Goal: Find specific page/section: Find specific page/section

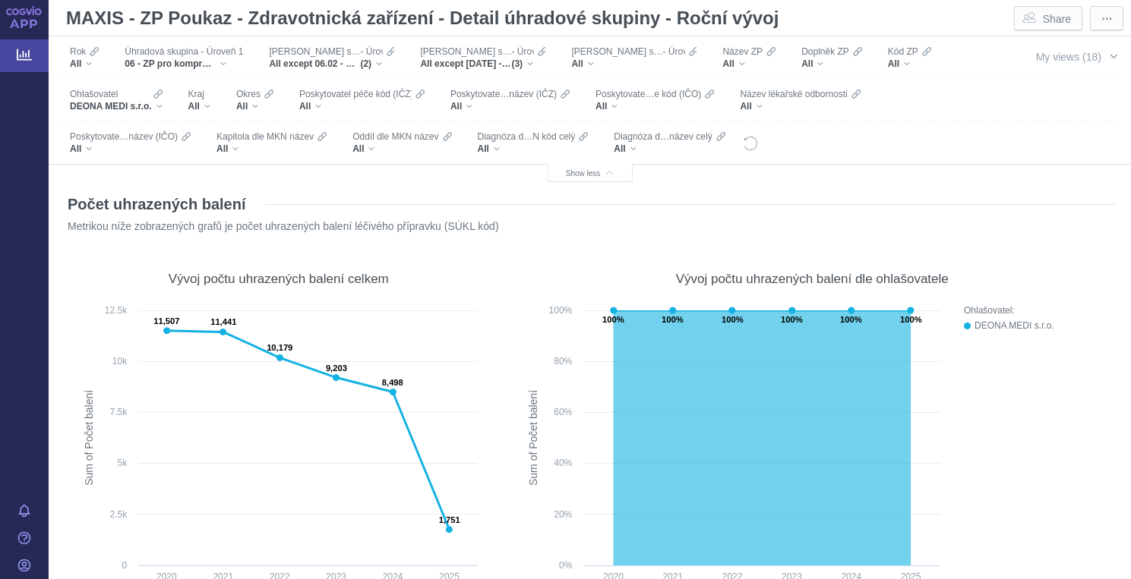
scroll to position [94, 0]
click at [1066, 55] on span "My views (18)" at bounding box center [1068, 57] width 65 height 12
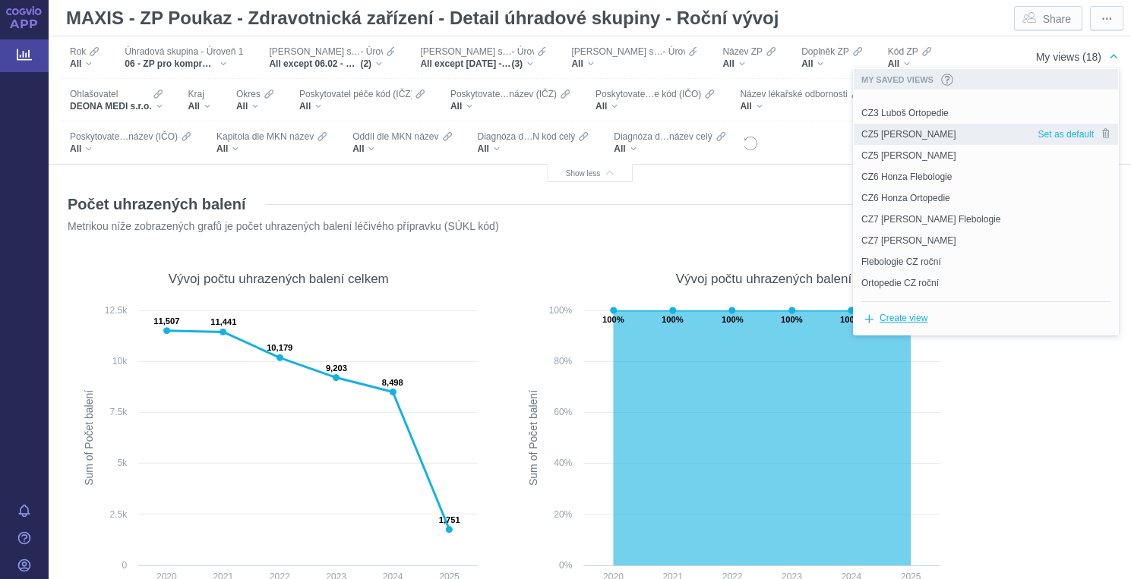
scroll to position [186, 0]
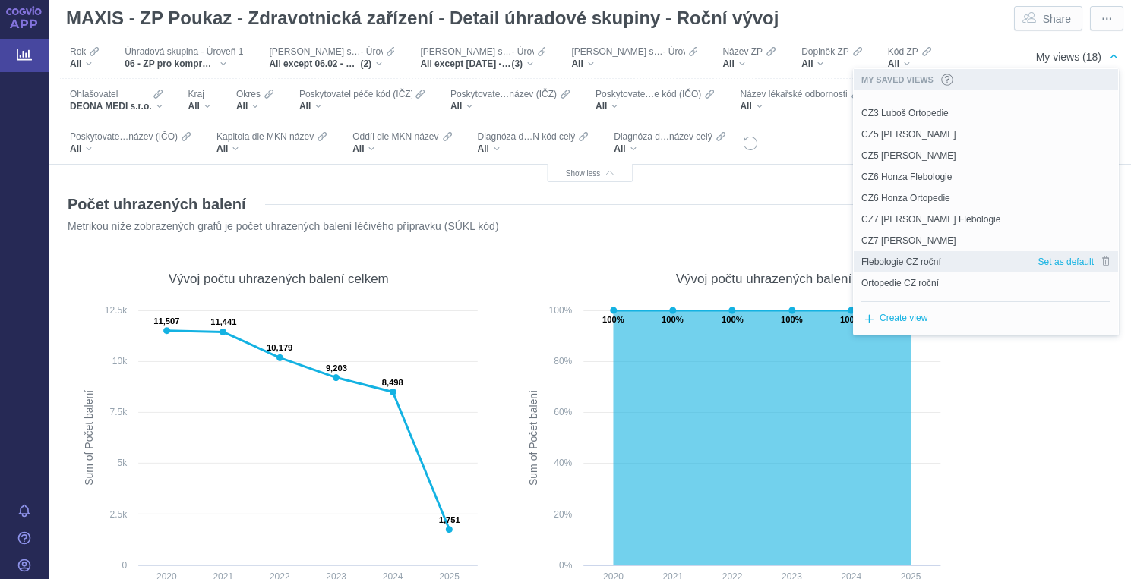
click at [937, 259] on span "Flebologie CZ roční" at bounding box center [901, 262] width 80 height 14
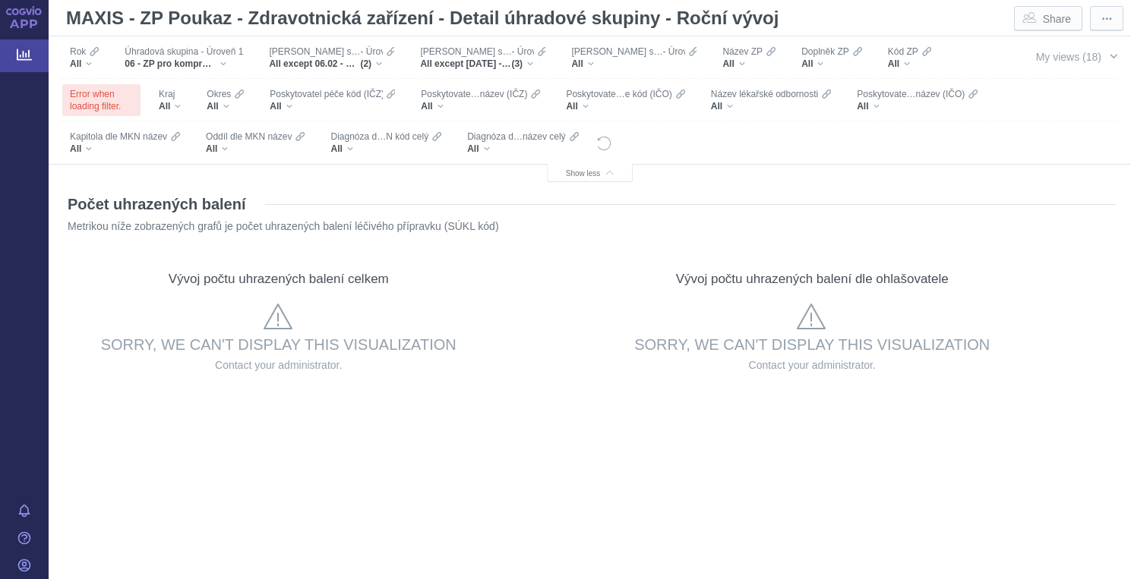
click at [30, 21] on link "APP" at bounding box center [24, 19] width 49 height 39
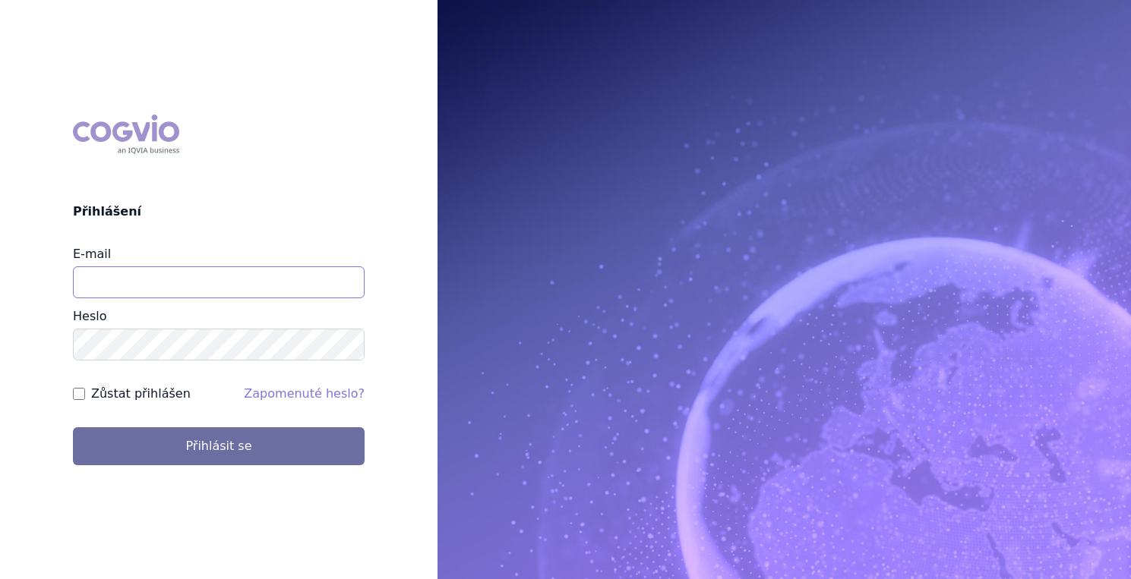
type input "[EMAIL_ADDRESS][PERSON_NAME][DOMAIN_NAME]"
click at [155, 390] on label "Zůstat přihlášen" at bounding box center [140, 394] width 99 height 18
click at [85, 390] on input "Zůstat přihlášen" at bounding box center [79, 394] width 12 height 12
checkbox input "true"
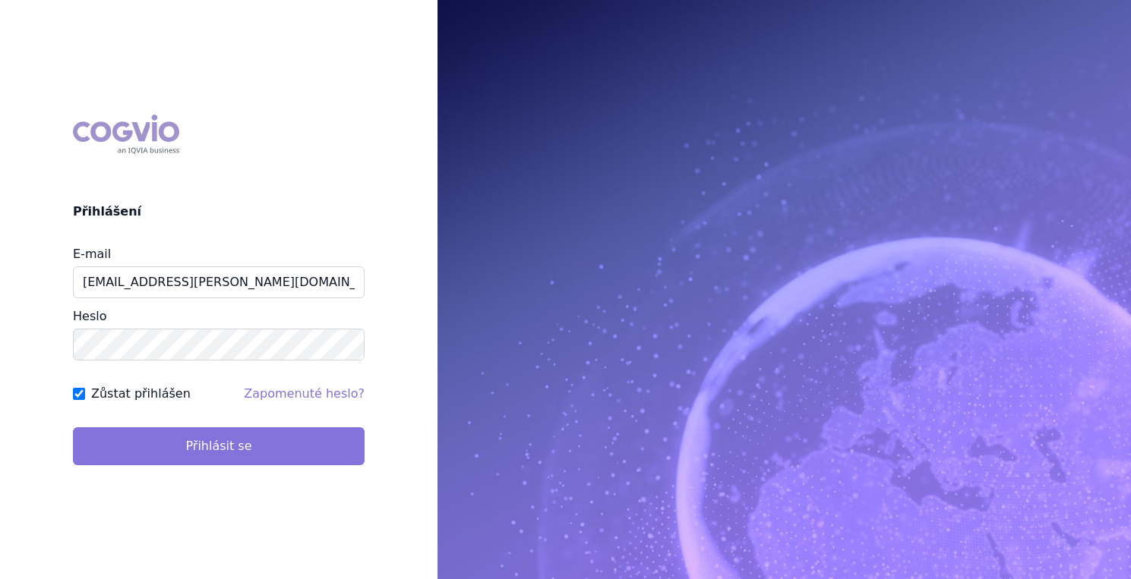
click at [200, 440] on button "Přihlásit se" at bounding box center [219, 446] width 292 height 38
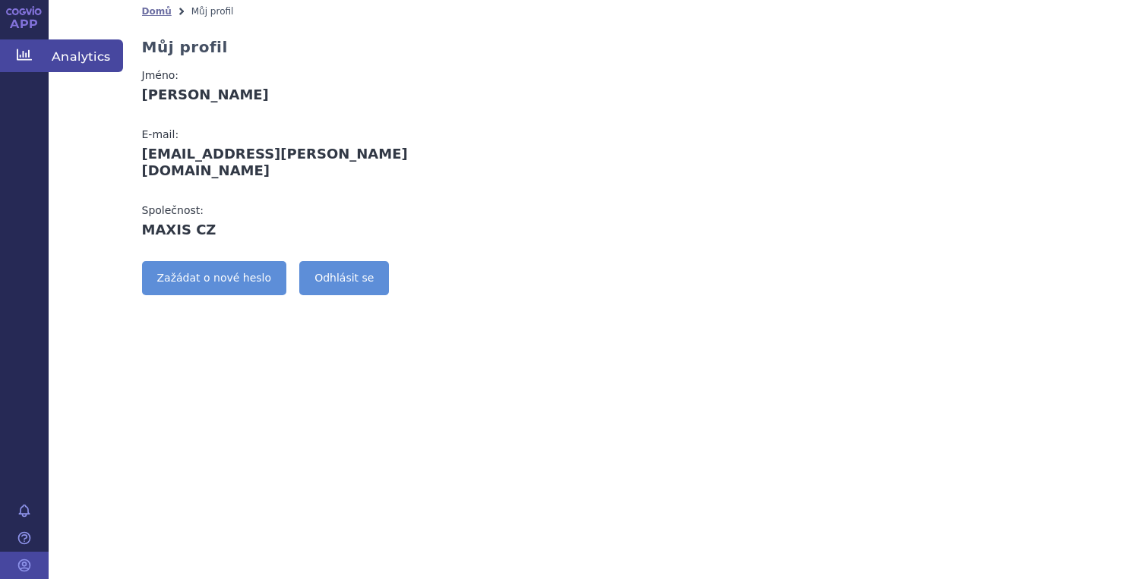
click at [21, 55] on icon at bounding box center [24, 54] width 15 height 11
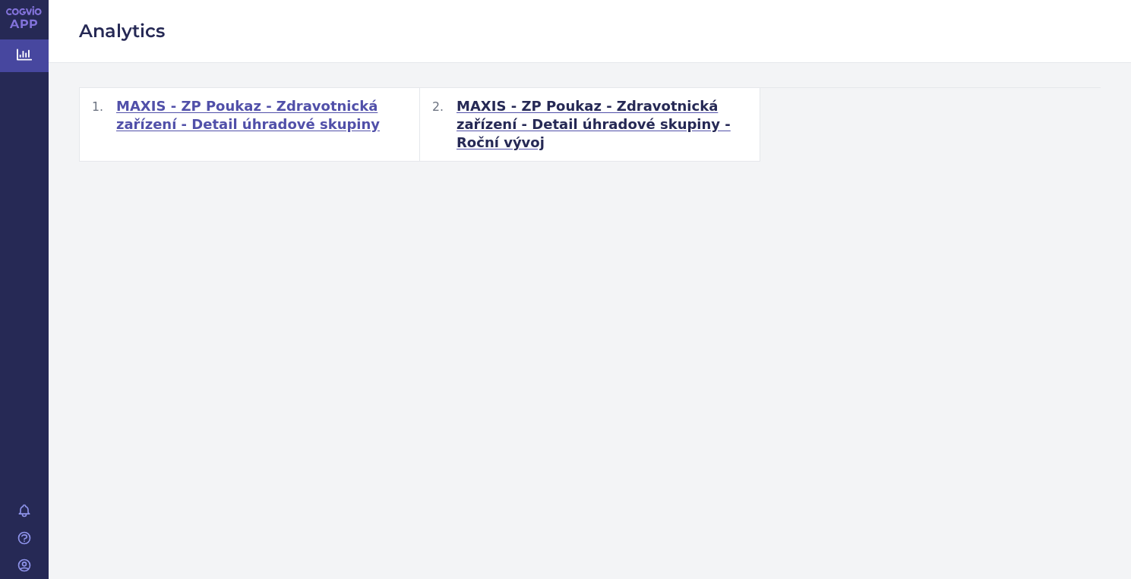
click at [231, 125] on span "MAXIS - ZP Poukaz - Zdravotnická zařízení - Detail úhradové skupiny" at bounding box center [261, 115] width 291 height 36
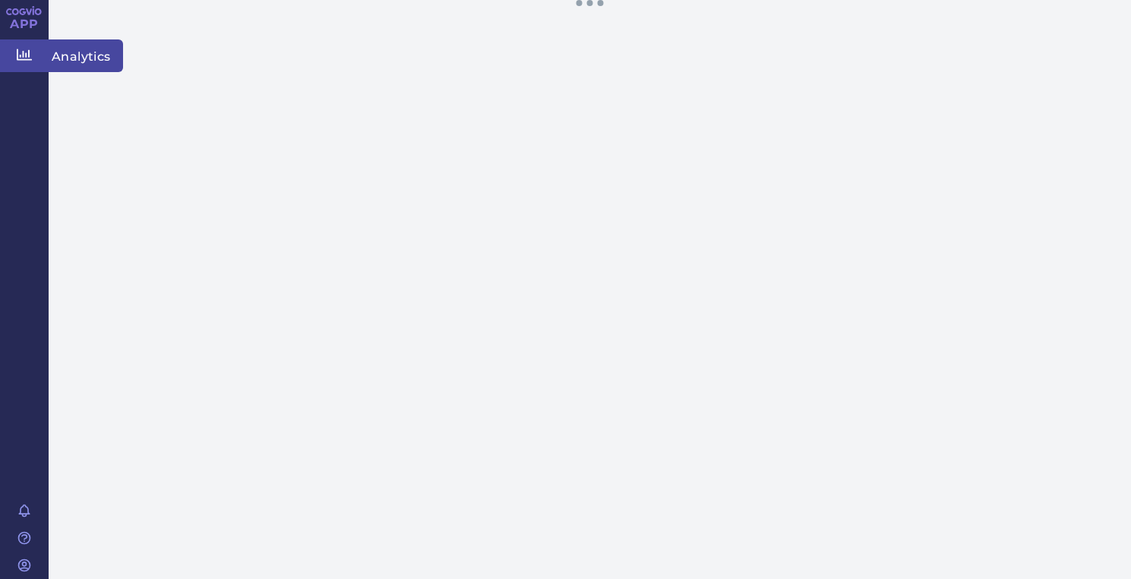
click at [27, 55] on icon at bounding box center [24, 54] width 15 height 15
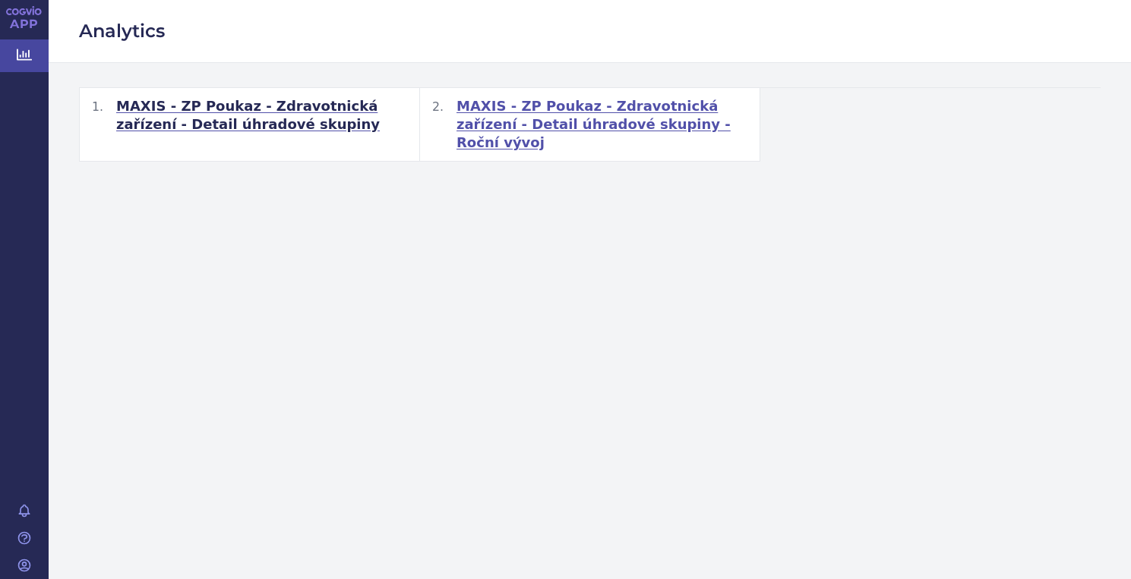
click at [509, 101] on span "MAXIS - ZP Poukaz - Zdravotnická zařízení - Detail úhradové skupiny - Roční výv…" at bounding box center [601, 124] width 291 height 55
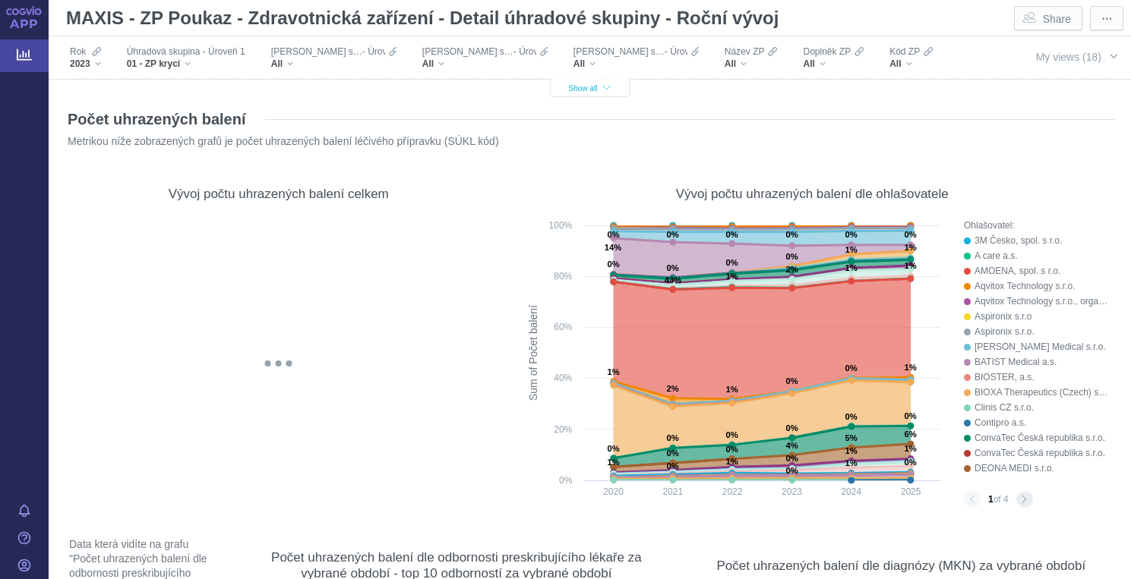
click at [606, 89] on icon "button" at bounding box center [607, 88] width 8 height 8
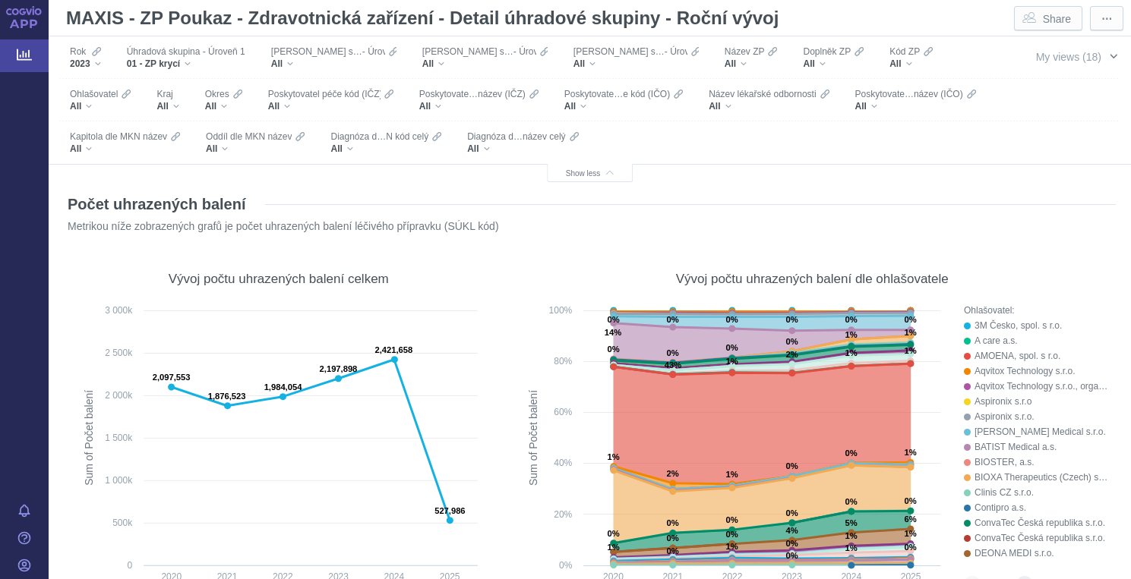
click at [1113, 56] on span "button" at bounding box center [1113, 56] width 12 height 12
click at [1068, 53] on span "My views (18)" at bounding box center [1068, 57] width 65 height 12
